Goal: Obtain resource: Obtain resource

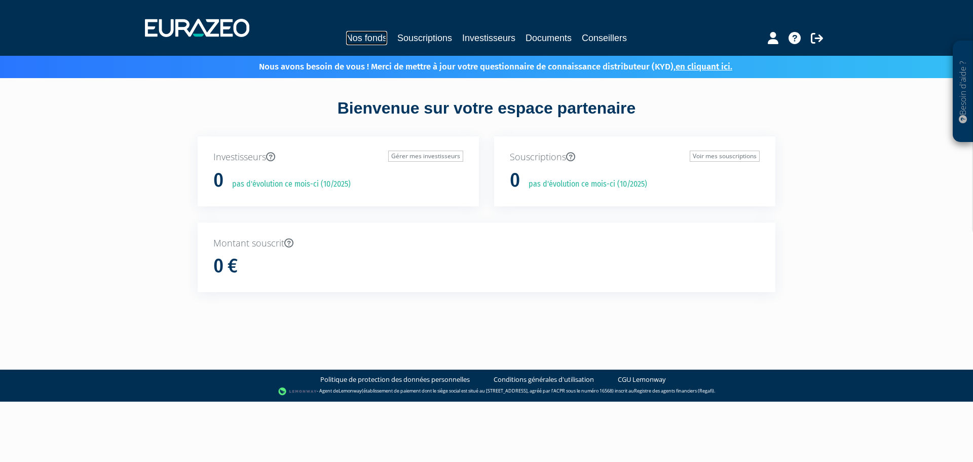
click at [377, 40] on link "Nos fonds" at bounding box center [366, 38] width 41 height 14
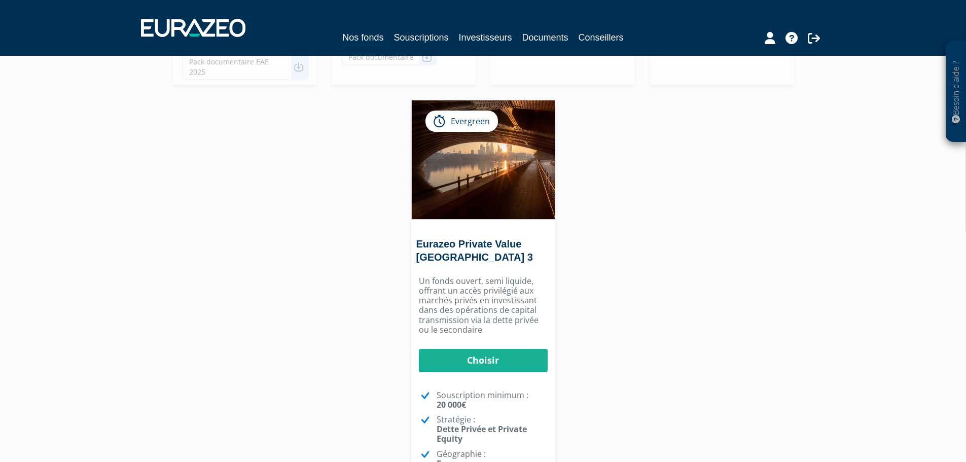
scroll to position [430, 0]
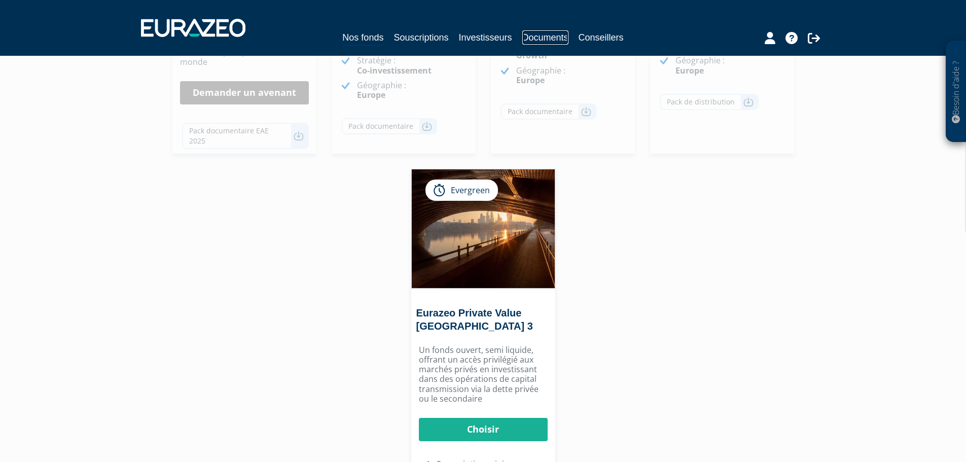
click at [552, 36] on link "Documents" at bounding box center [545, 37] width 46 height 14
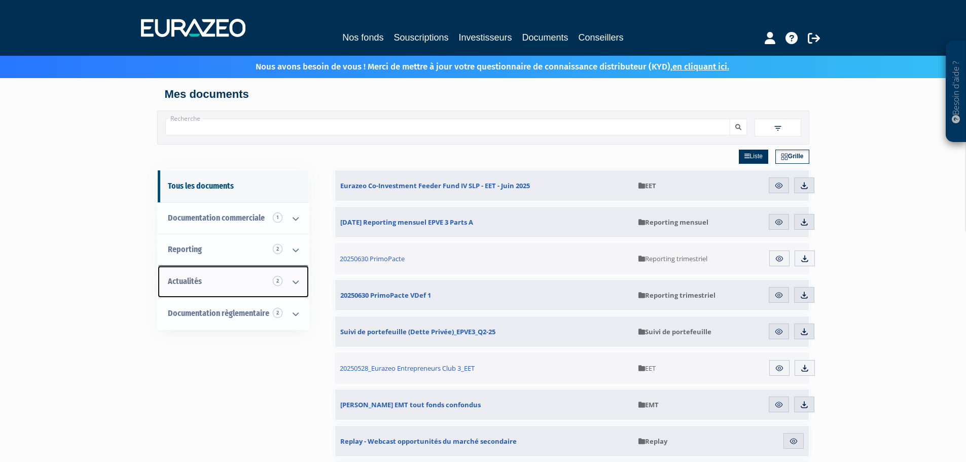
click at [293, 282] on icon at bounding box center [295, 281] width 26 height 31
click at [192, 314] on span "Replay 2" at bounding box center [199, 313] width 23 height 10
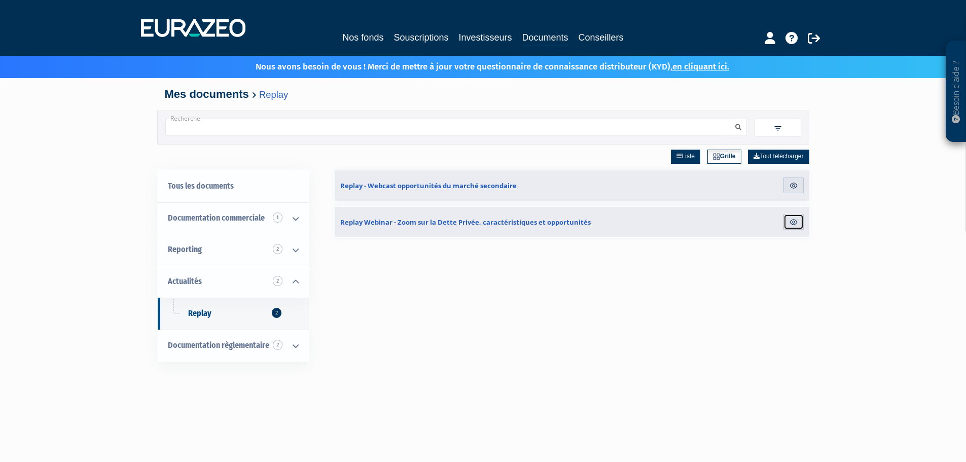
click at [793, 222] on img at bounding box center [793, 221] width 9 height 9
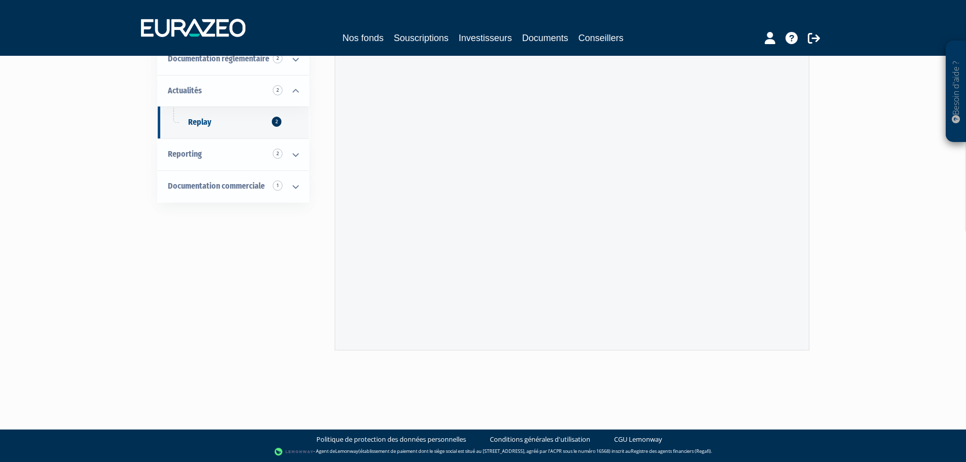
scroll to position [51, 0]
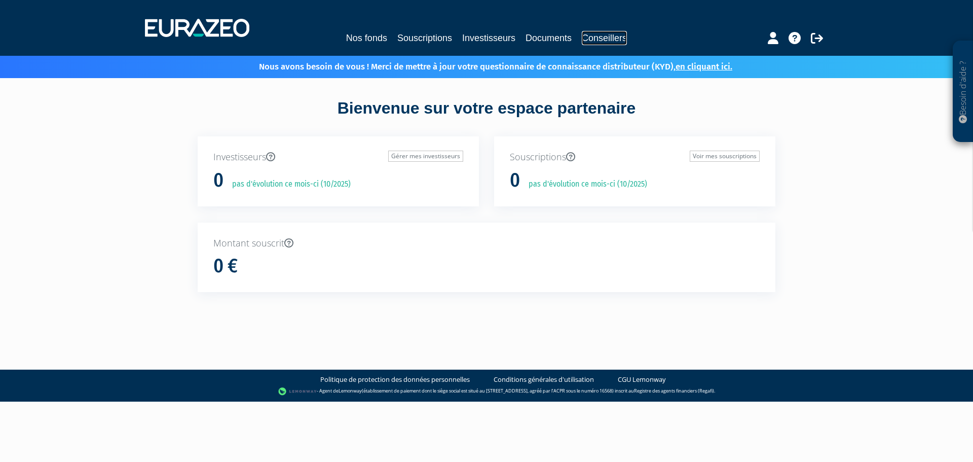
click at [605, 35] on link "Conseillers" at bounding box center [604, 38] width 45 height 14
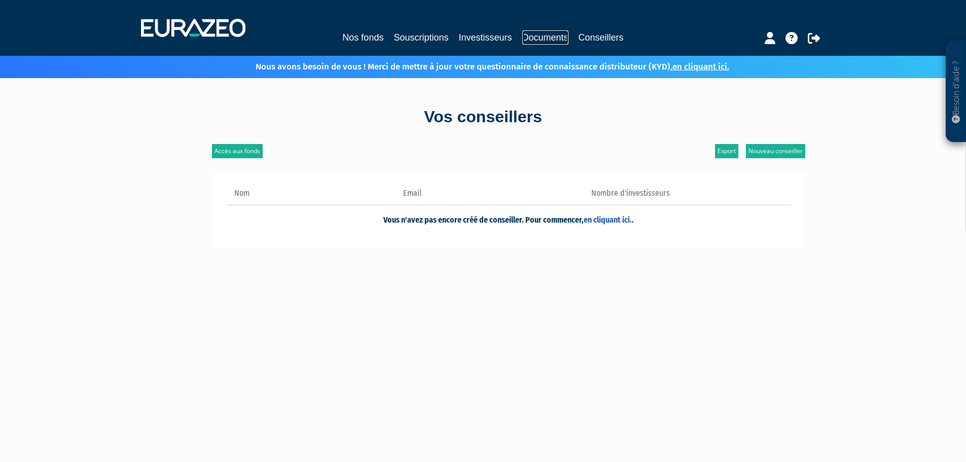
click at [537, 40] on link "Documents" at bounding box center [545, 37] width 46 height 14
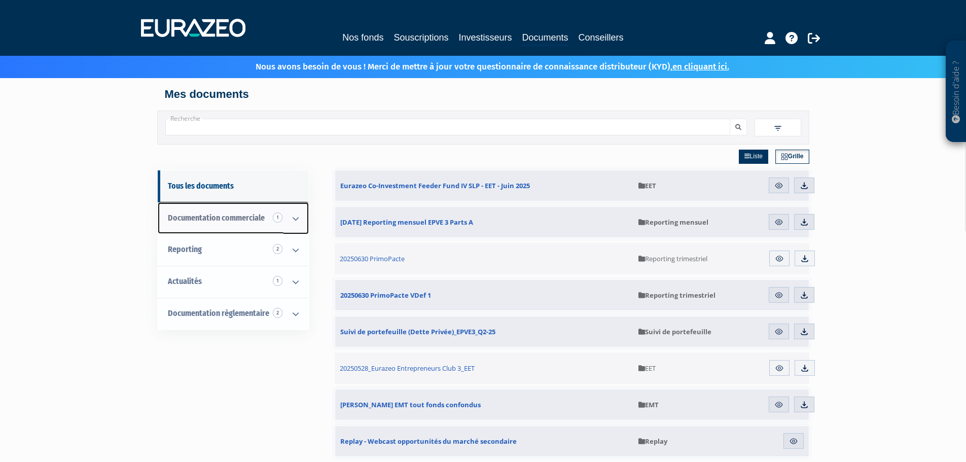
click at [295, 225] on icon at bounding box center [295, 218] width 26 height 31
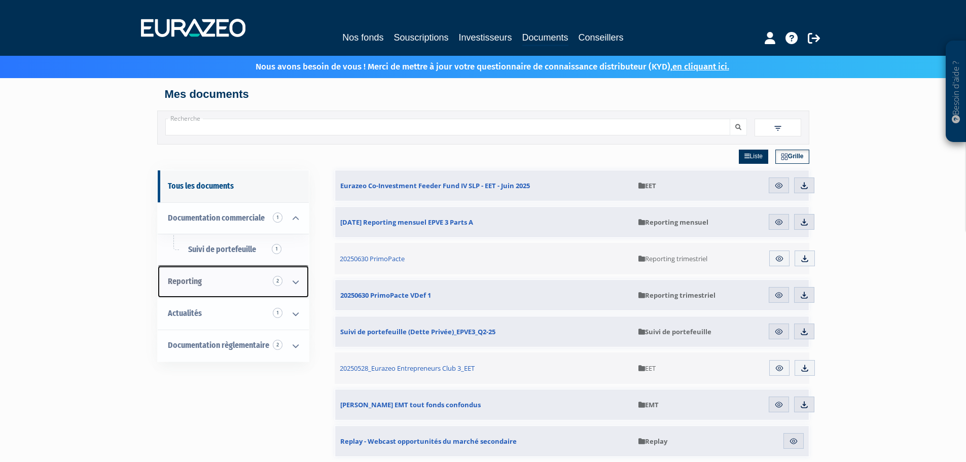
click at [293, 284] on icon at bounding box center [295, 281] width 26 height 31
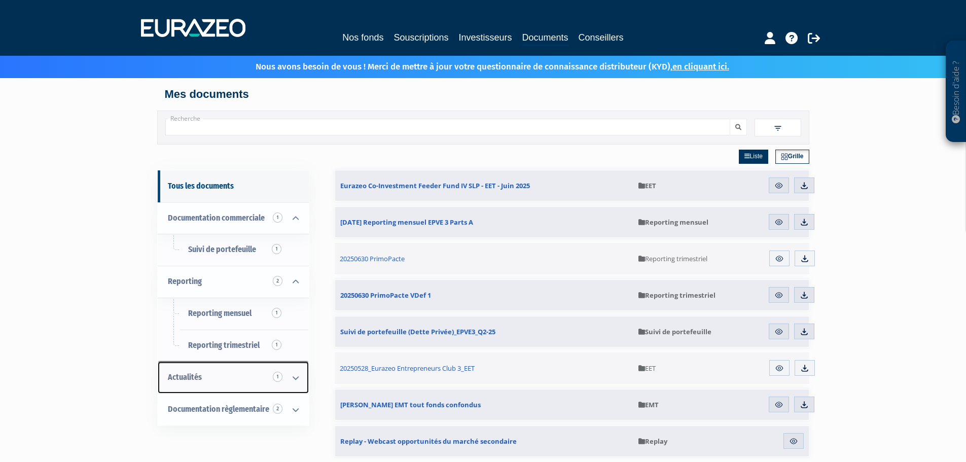
click at [295, 379] on icon at bounding box center [295, 377] width 26 height 31
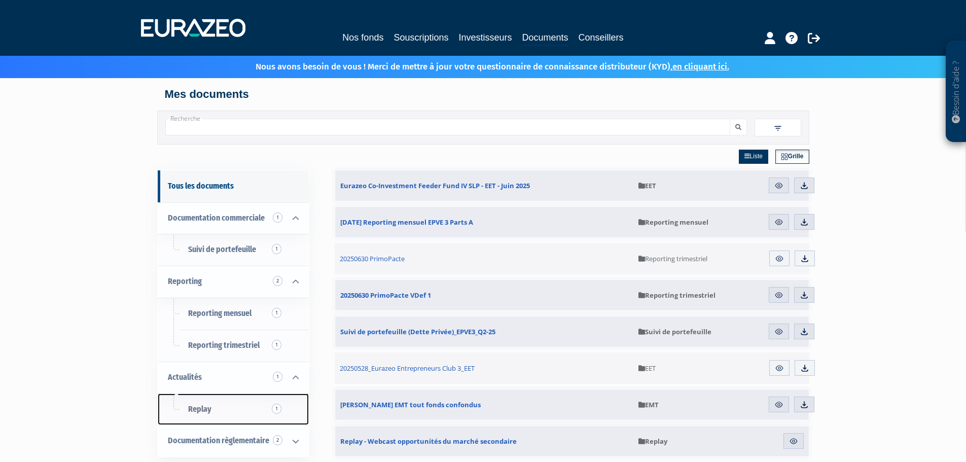
click at [212, 410] on link "Replay 1" at bounding box center [233, 409] width 151 height 32
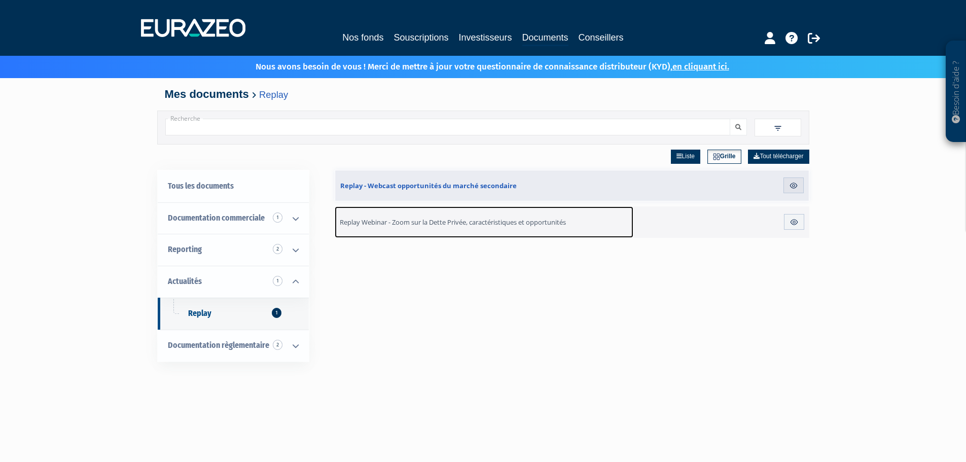
click at [530, 224] on span "Replay Webinar - Zoom sur la Dette Privée, caractéristiques et opportunités" at bounding box center [453, 221] width 226 height 9
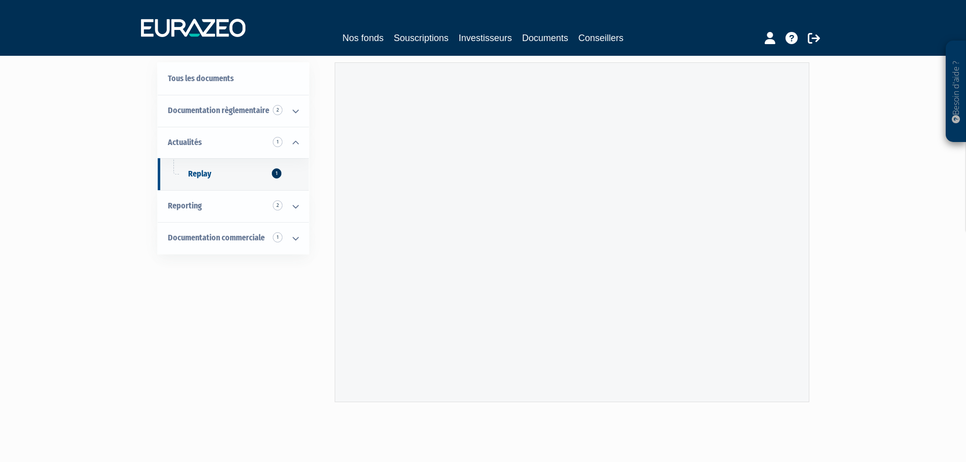
scroll to position [102, 0]
